Goal: Download file/media

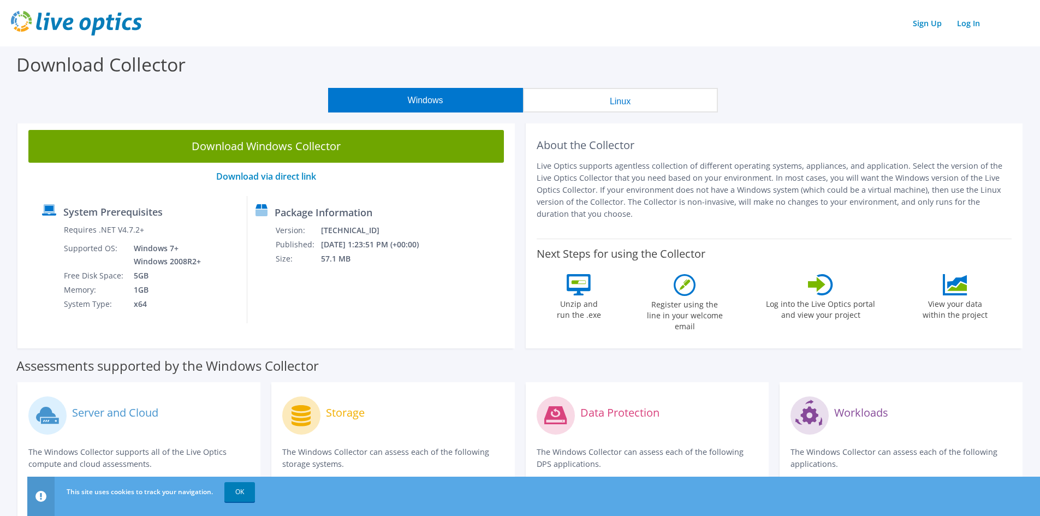
click at [703, 41] on header "Sign Up Log In" at bounding box center [520, 23] width 1040 height 46
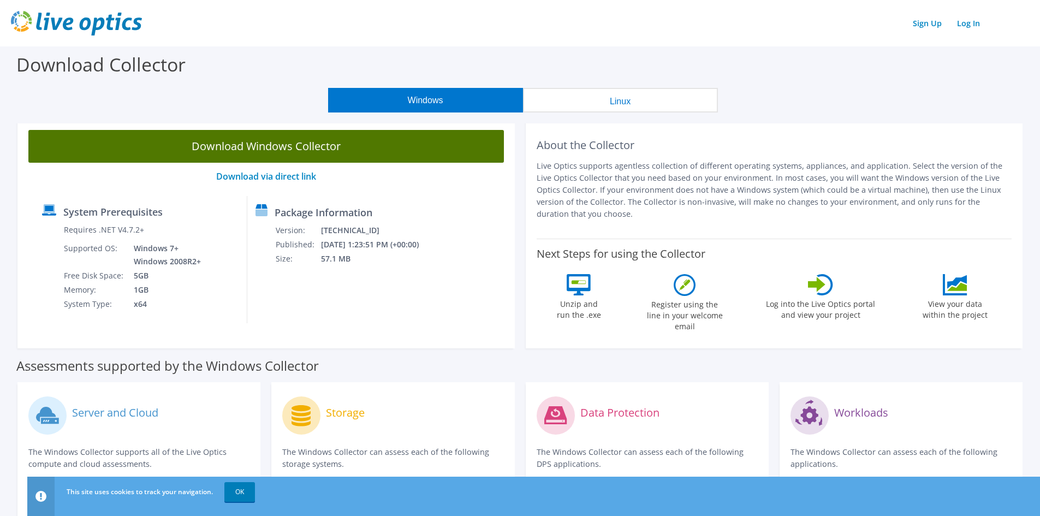
click at [344, 154] on link "Download Windows Collector" at bounding box center [265, 146] width 475 height 33
